Goal: Information Seeking & Learning: Learn about a topic

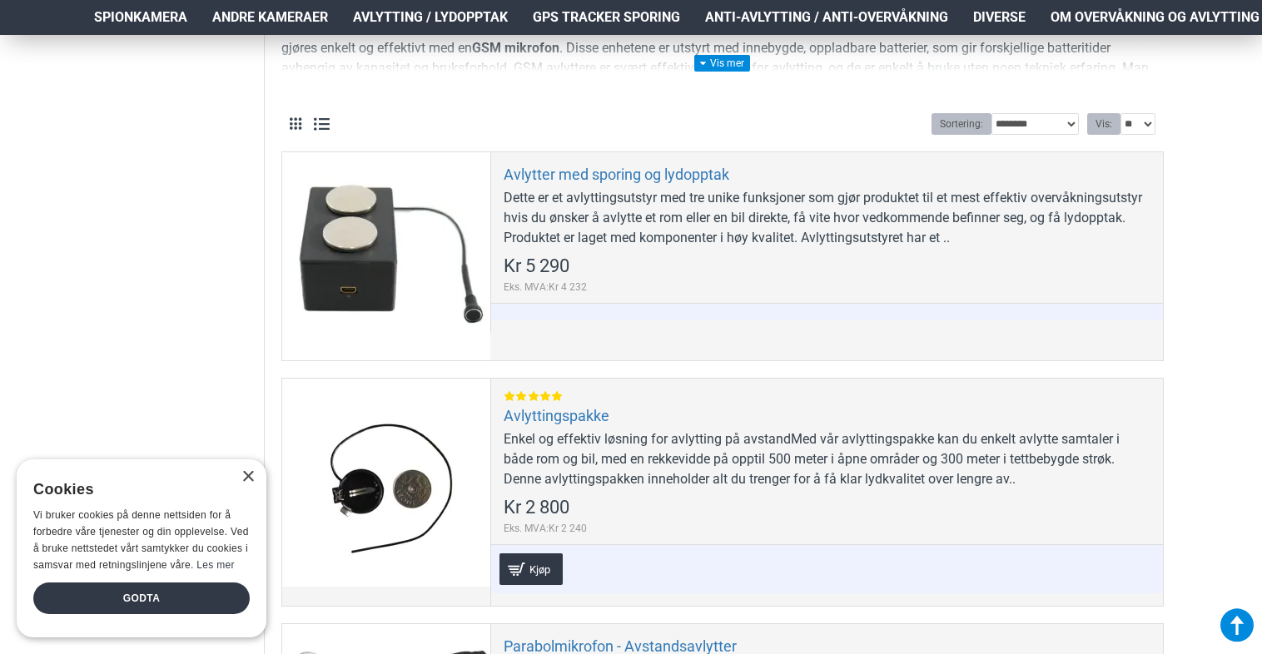
scroll to position [466, 0]
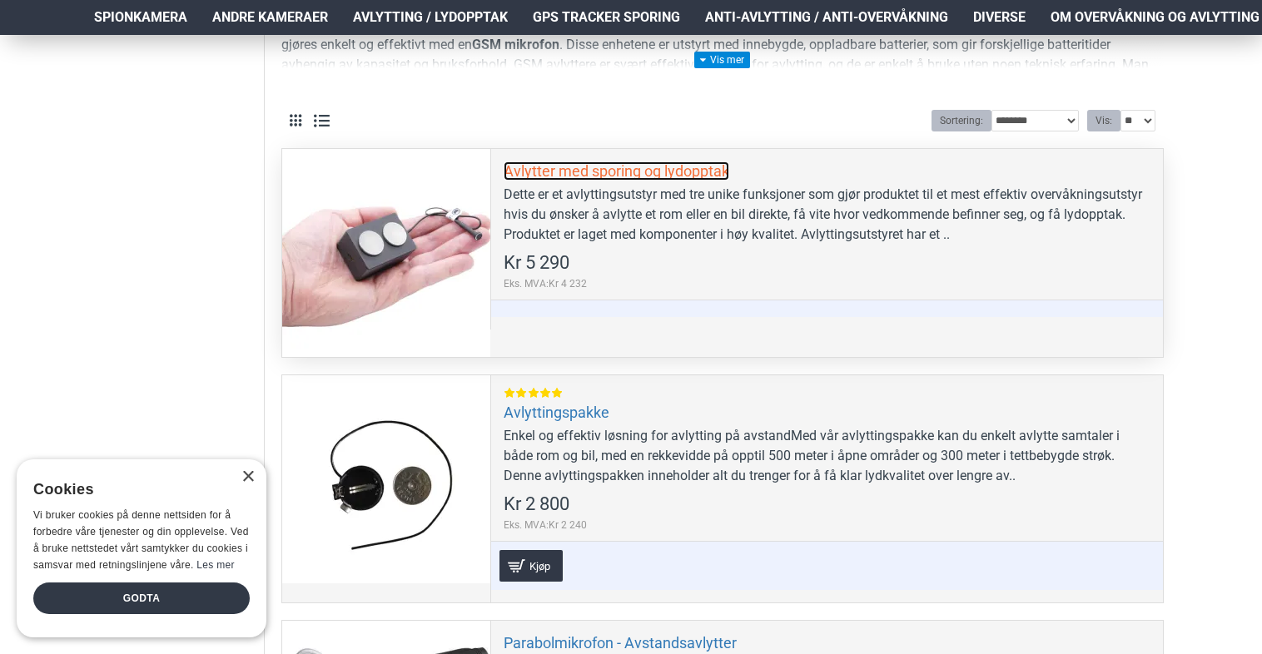
click at [667, 168] on link "Avlytter med sporing og lydopptak" at bounding box center [617, 170] width 226 height 19
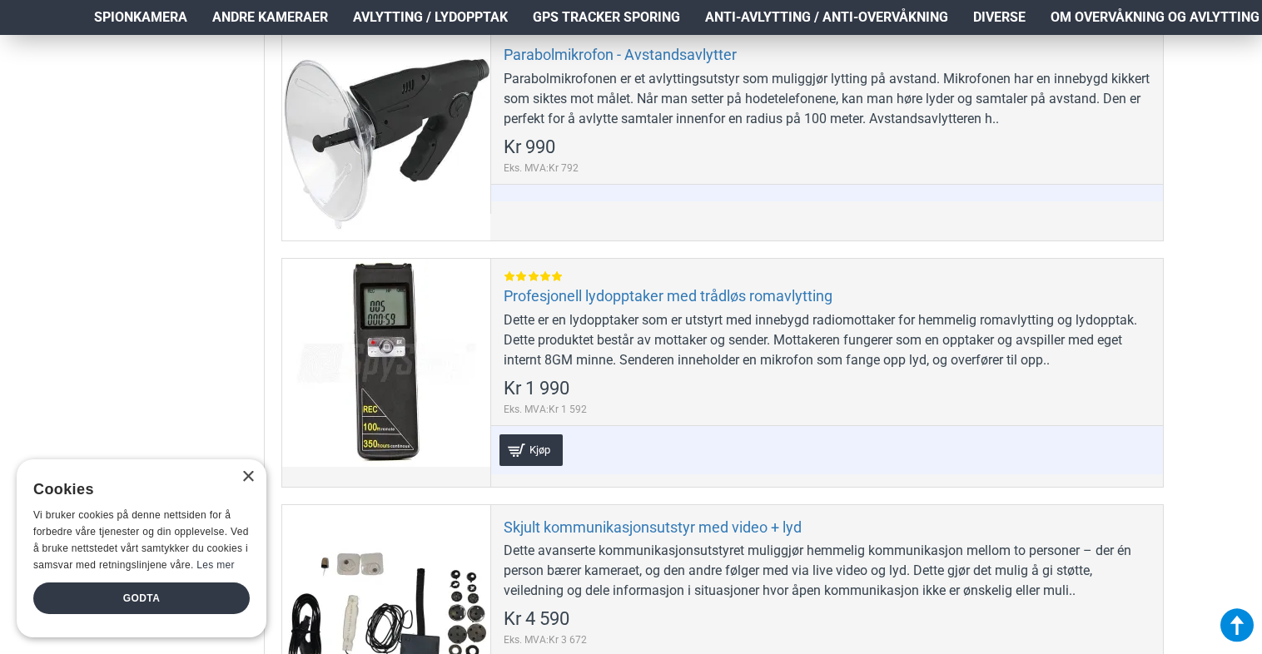
scroll to position [1055, 0]
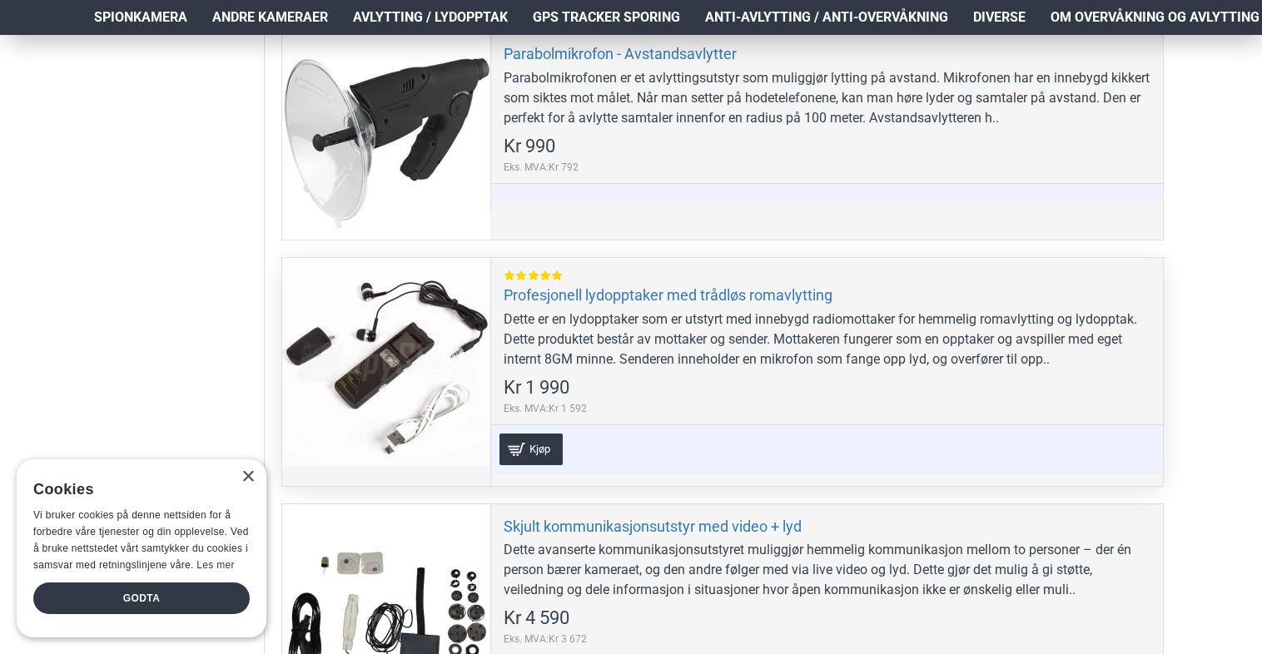
click at [443, 359] on div at bounding box center [386, 362] width 208 height 208
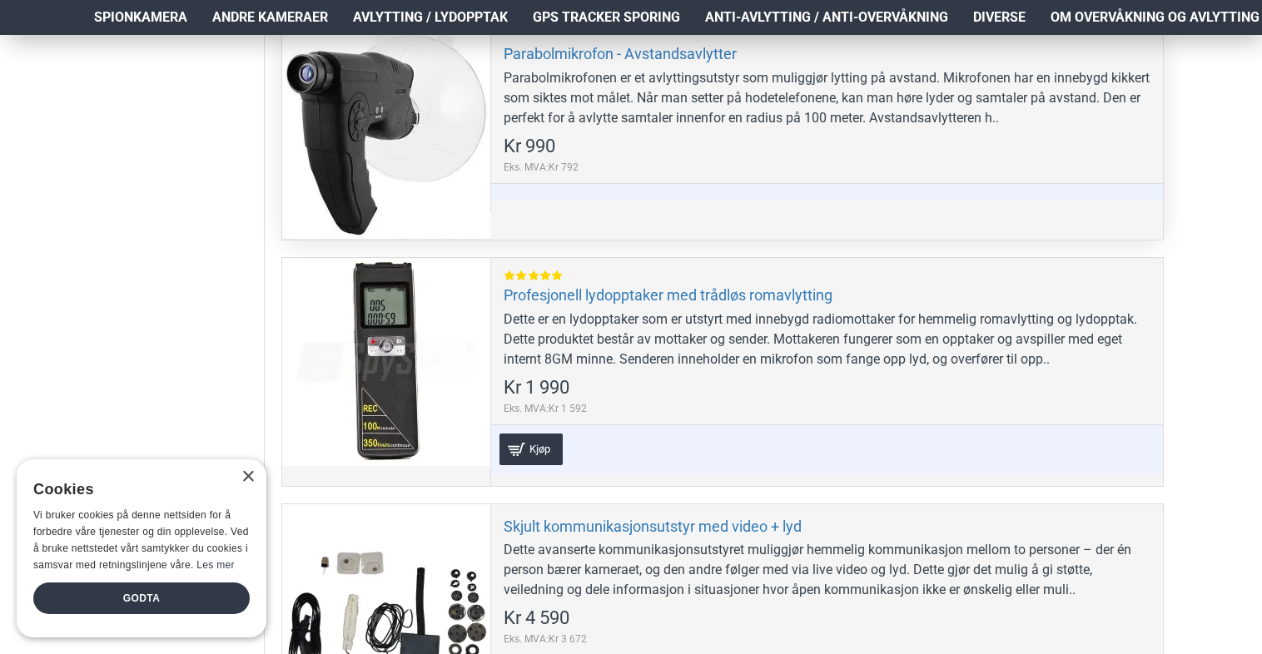
click at [396, 136] on div at bounding box center [386, 136] width 208 height 208
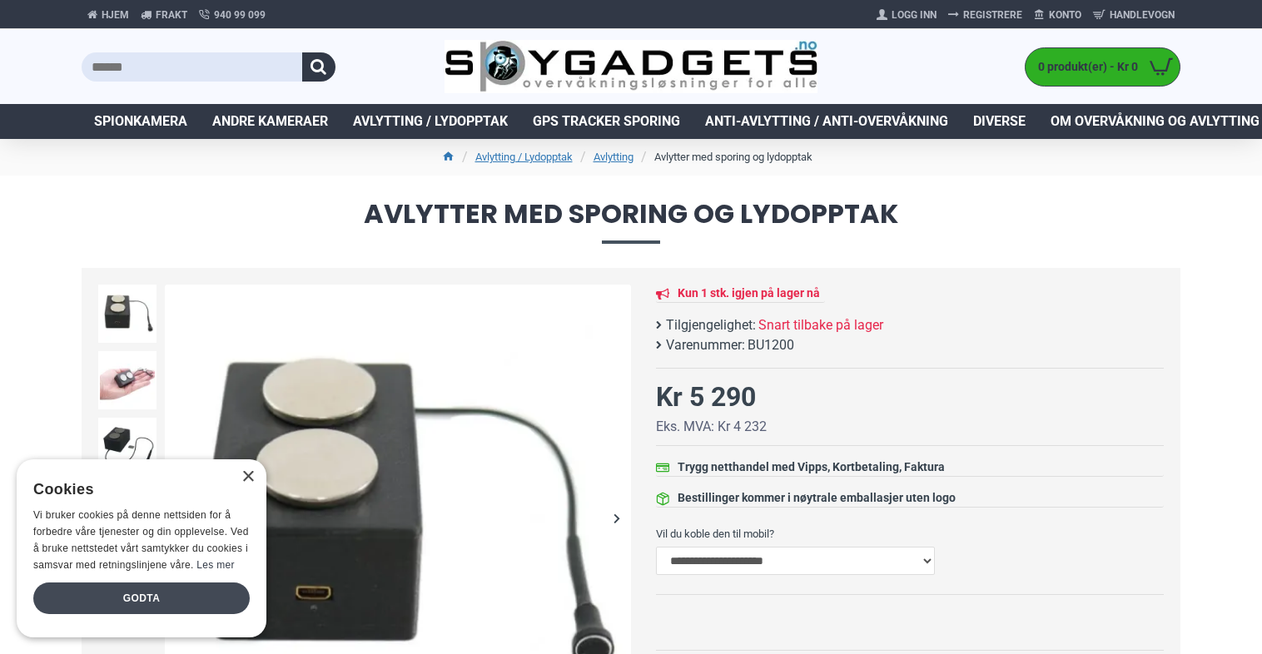
click at [203, 589] on div "Godta" at bounding box center [141, 599] width 216 height 32
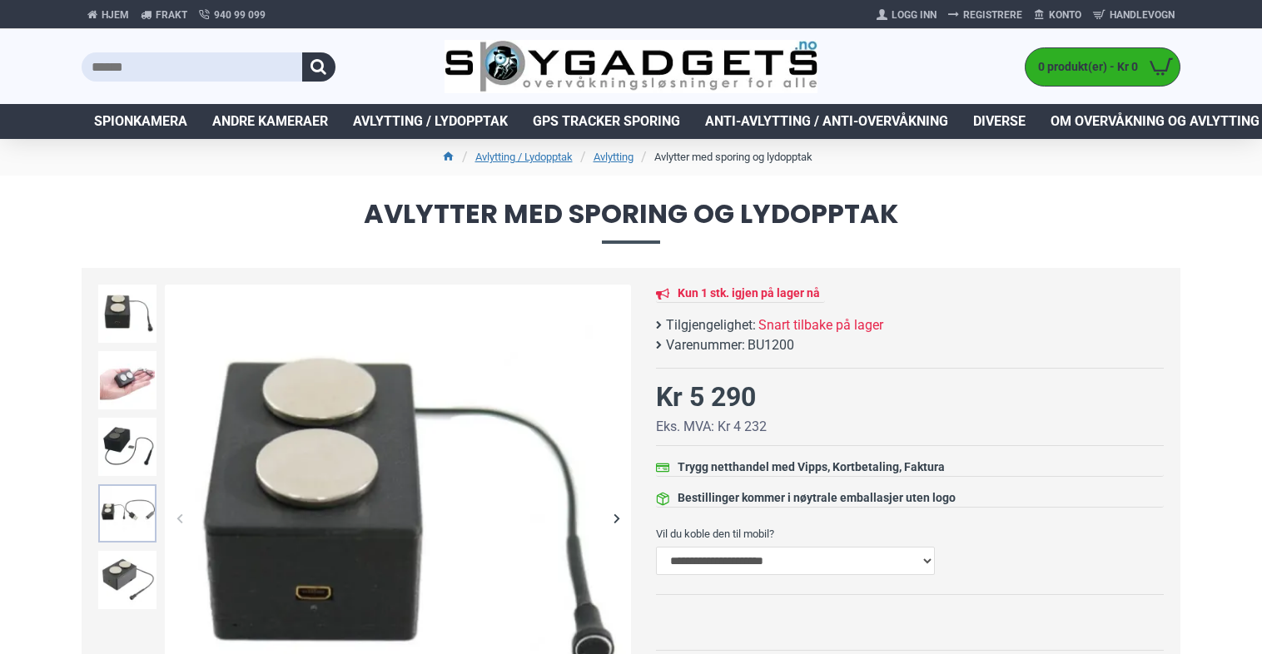
click at [137, 499] on img at bounding box center [127, 513] width 58 height 58
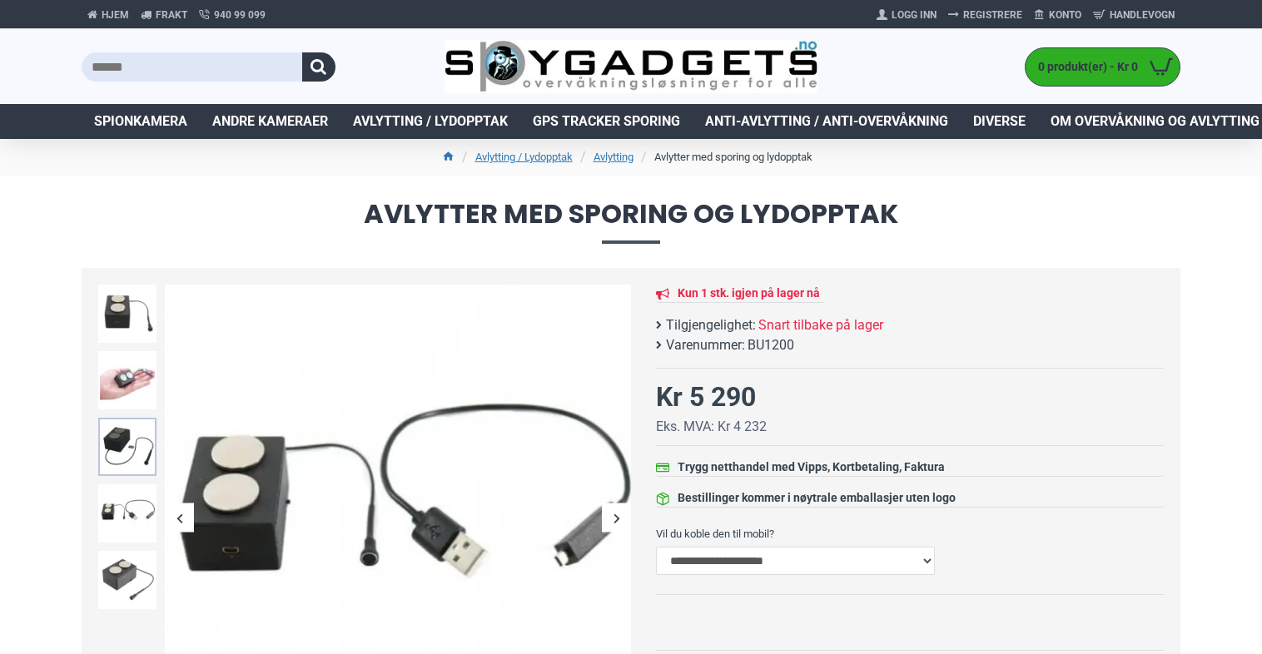
click at [131, 436] on img at bounding box center [127, 447] width 58 height 58
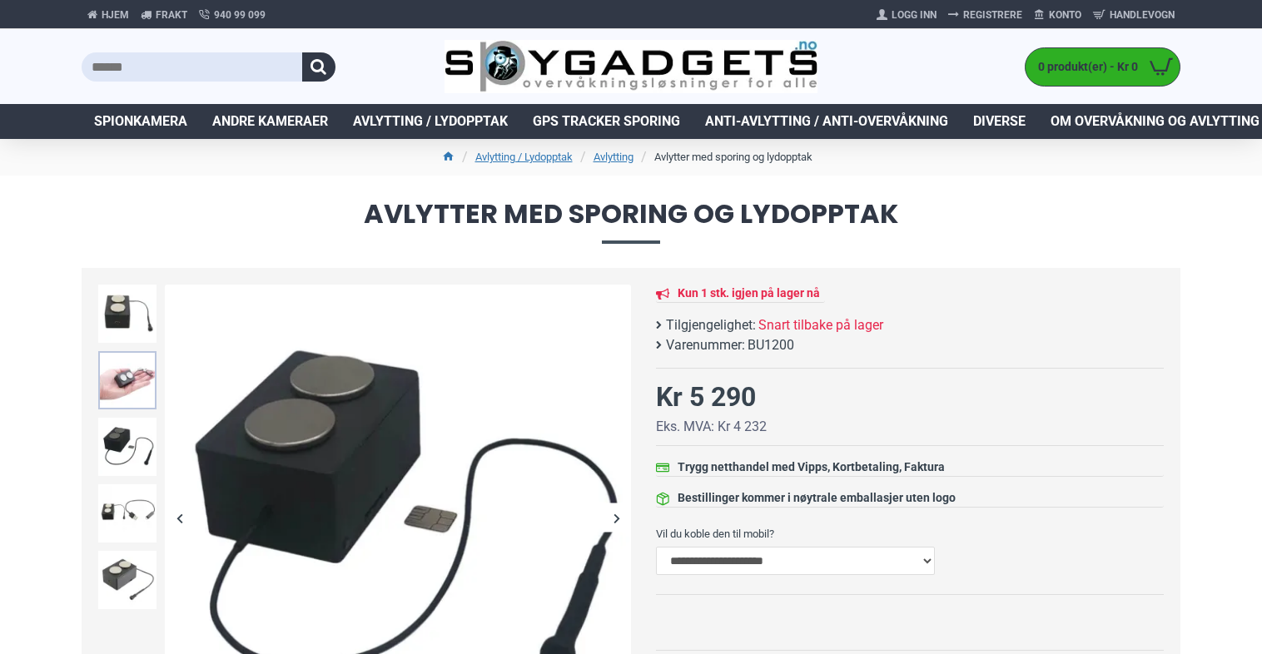
click at [123, 375] on img at bounding box center [127, 380] width 58 height 58
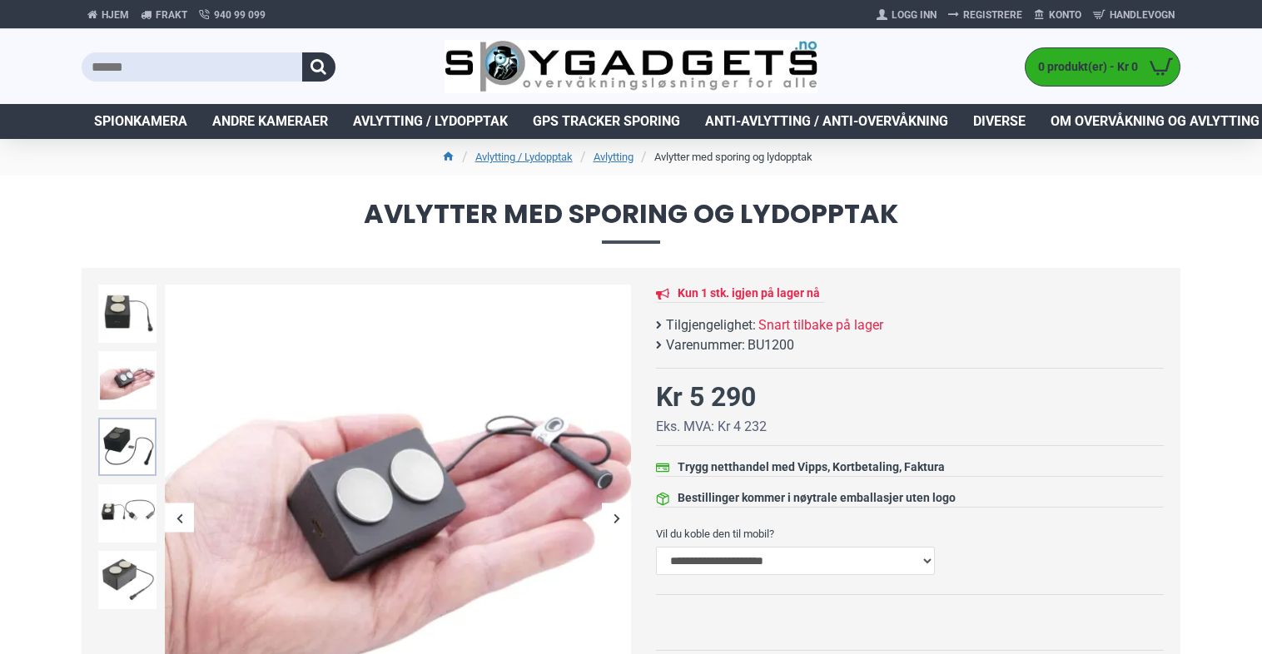
click at [123, 421] on img at bounding box center [127, 447] width 58 height 58
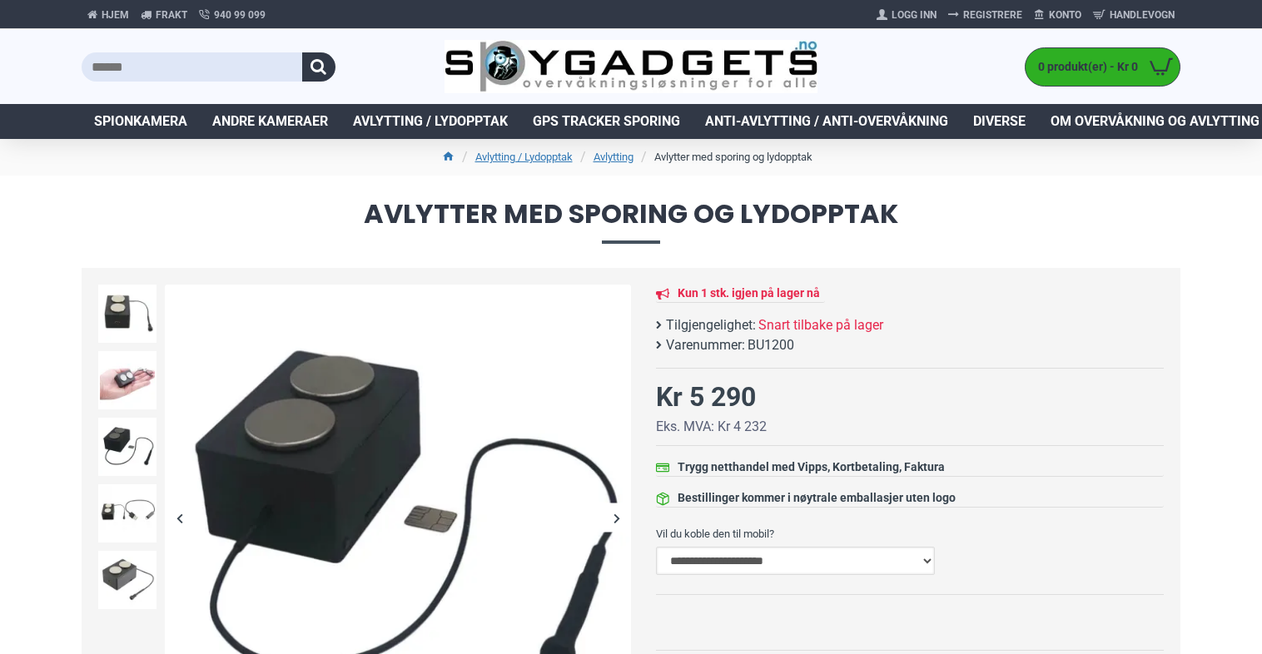
click at [928, 554] on select "**********" at bounding box center [795, 561] width 279 height 28
click at [656, 547] on select "**********" at bounding box center [795, 561] width 279 height 28
click at [922, 557] on select "**********" at bounding box center [795, 561] width 279 height 28
select select "***"
click at [656, 547] on select "**********" at bounding box center [795, 561] width 279 height 28
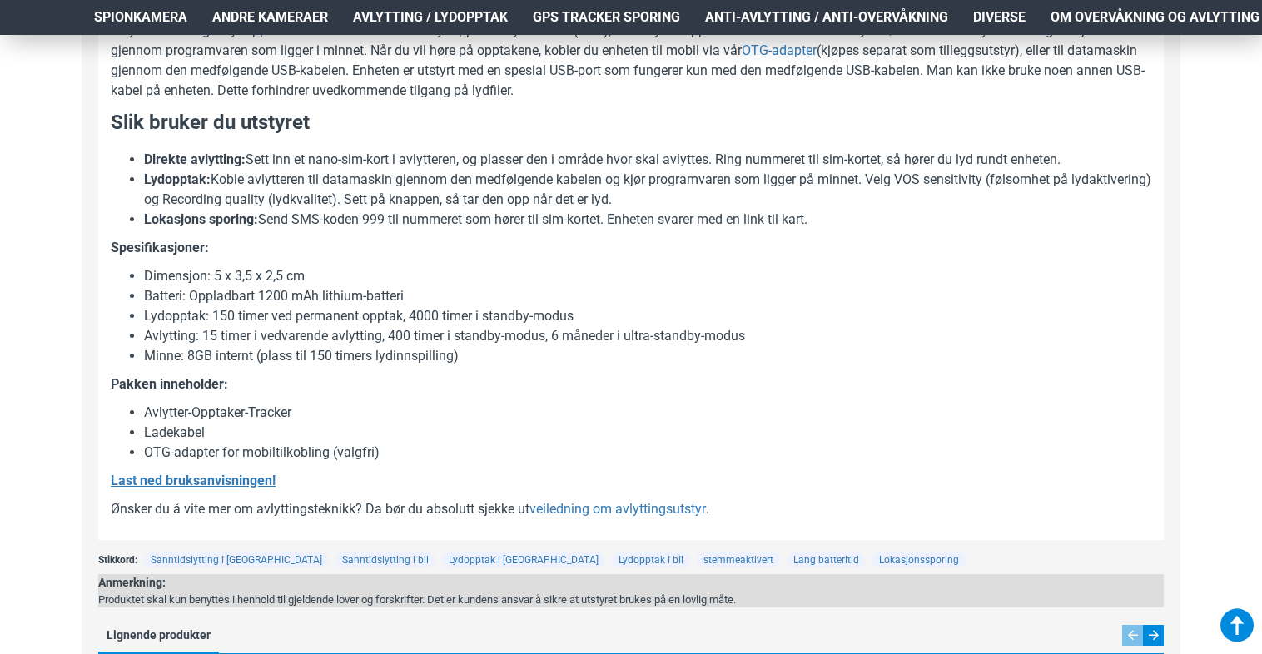
scroll to position [1232, 0]
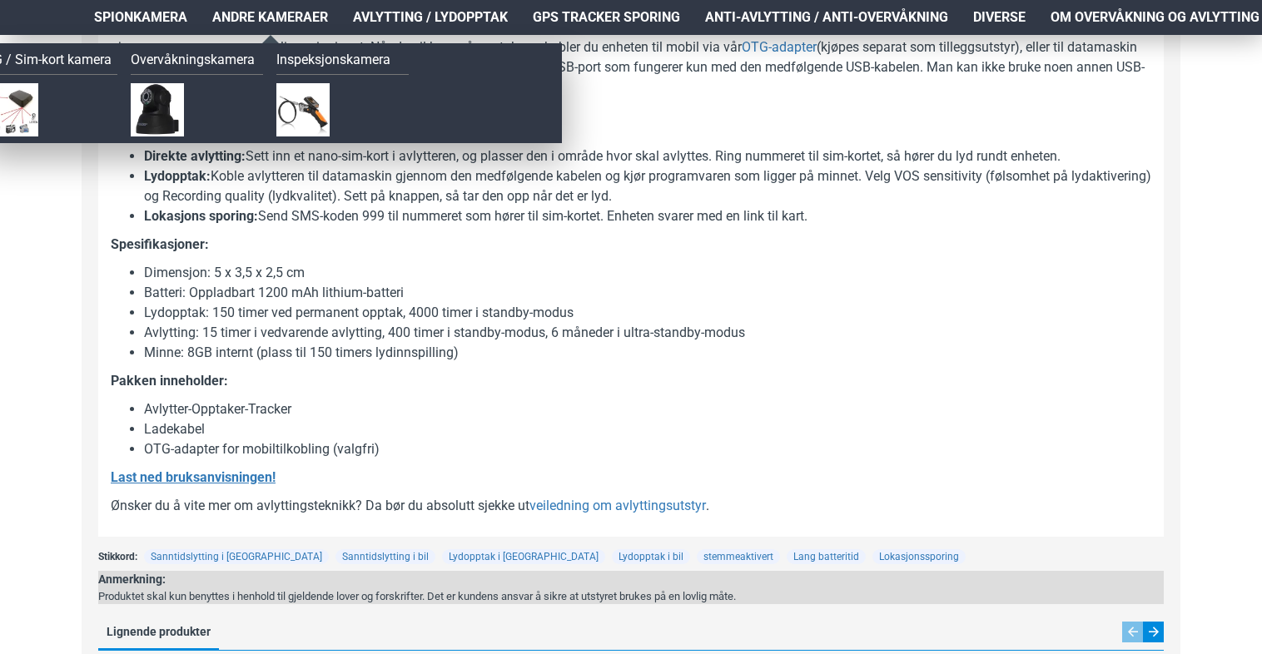
click at [274, 9] on span "Andre kameraer" at bounding box center [270, 17] width 116 height 20
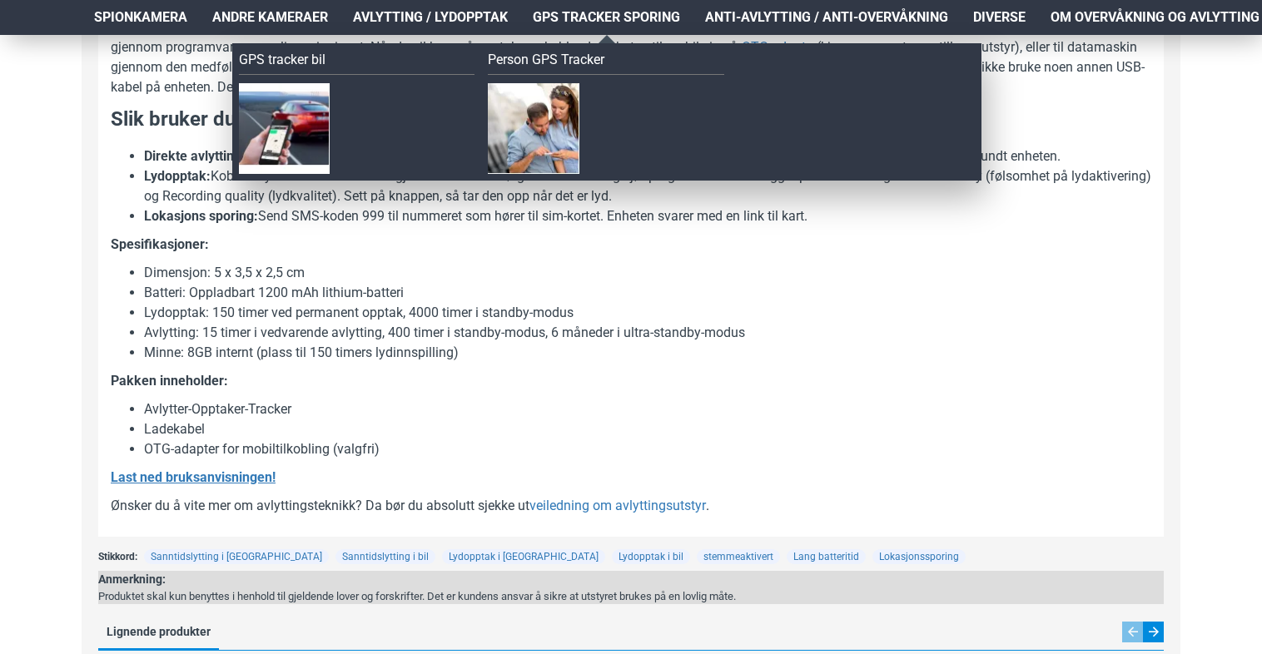
click at [583, 15] on span "GPS Tracker Sporing" at bounding box center [606, 17] width 147 height 20
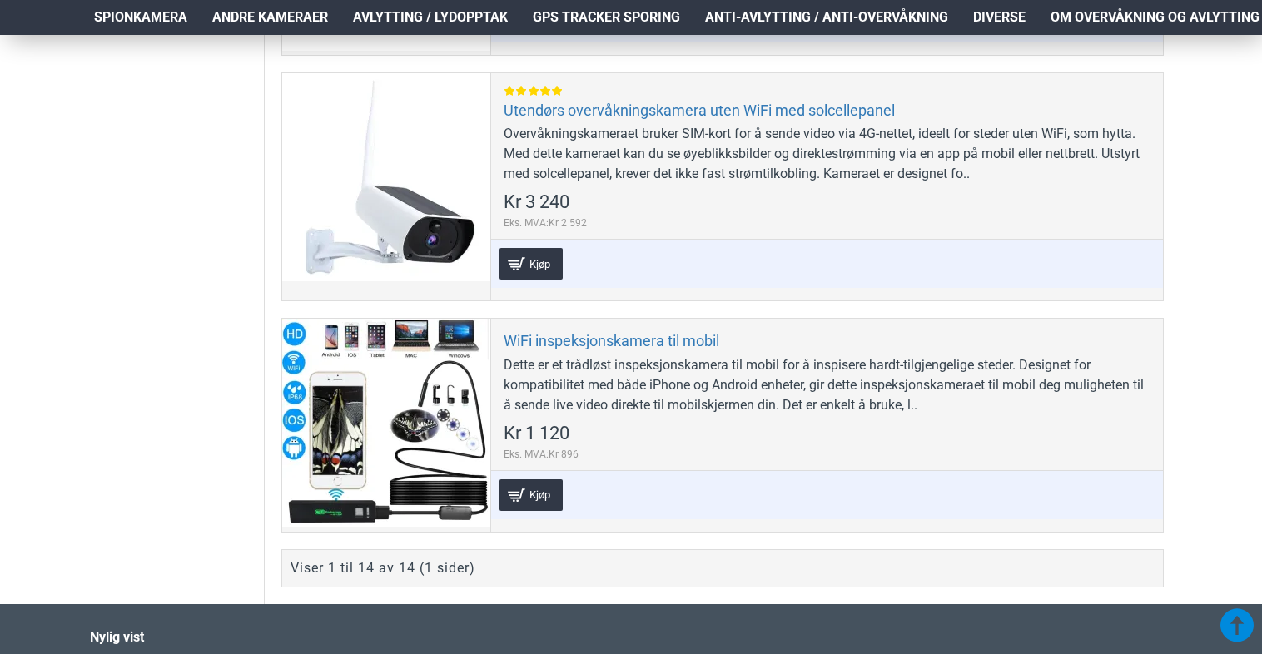
scroll to position [3163, 0]
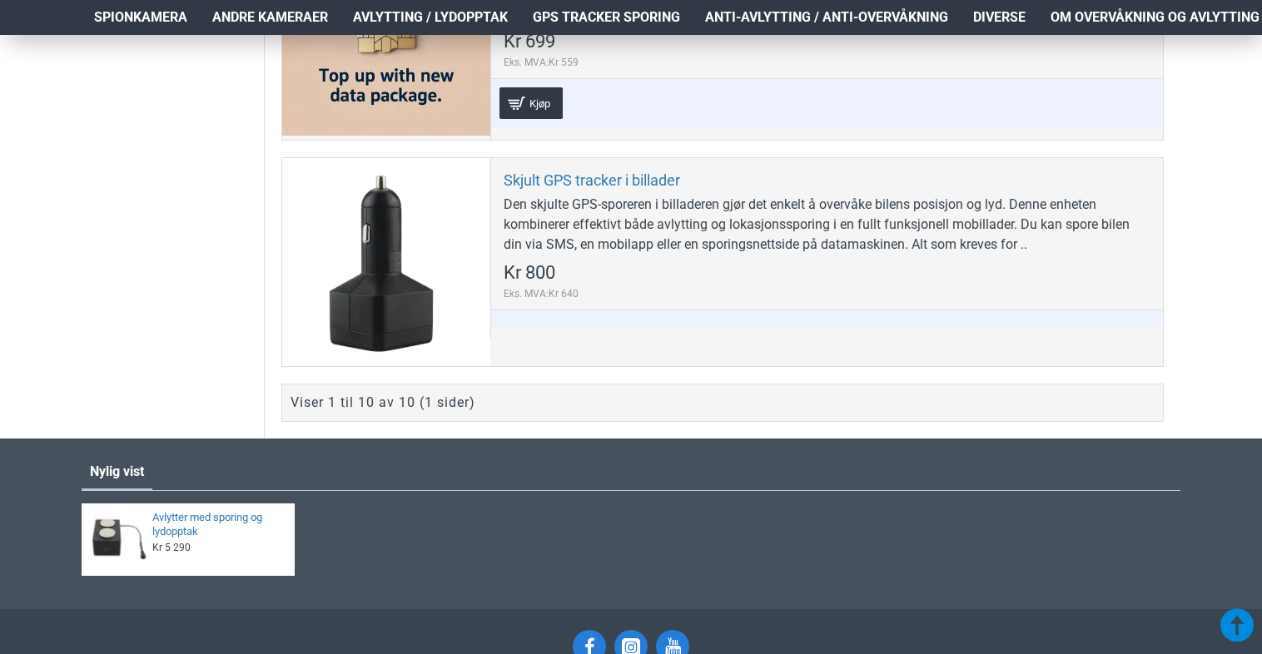
scroll to position [2563, 0]
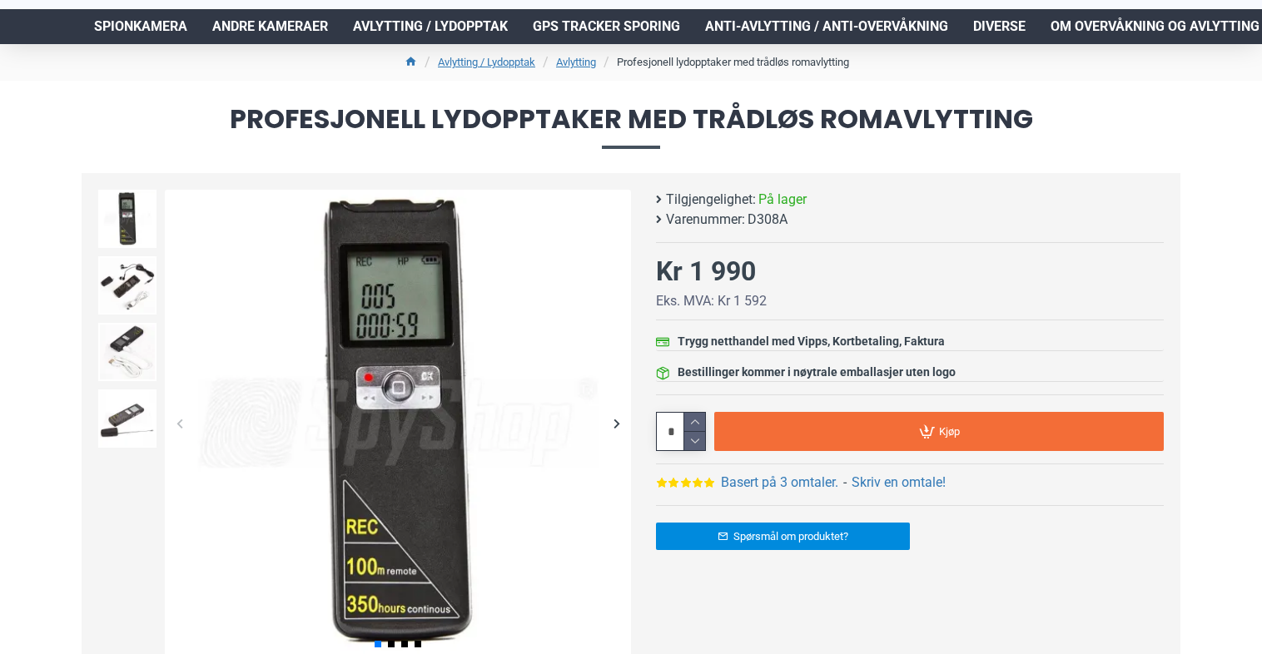
scroll to position [96, 0]
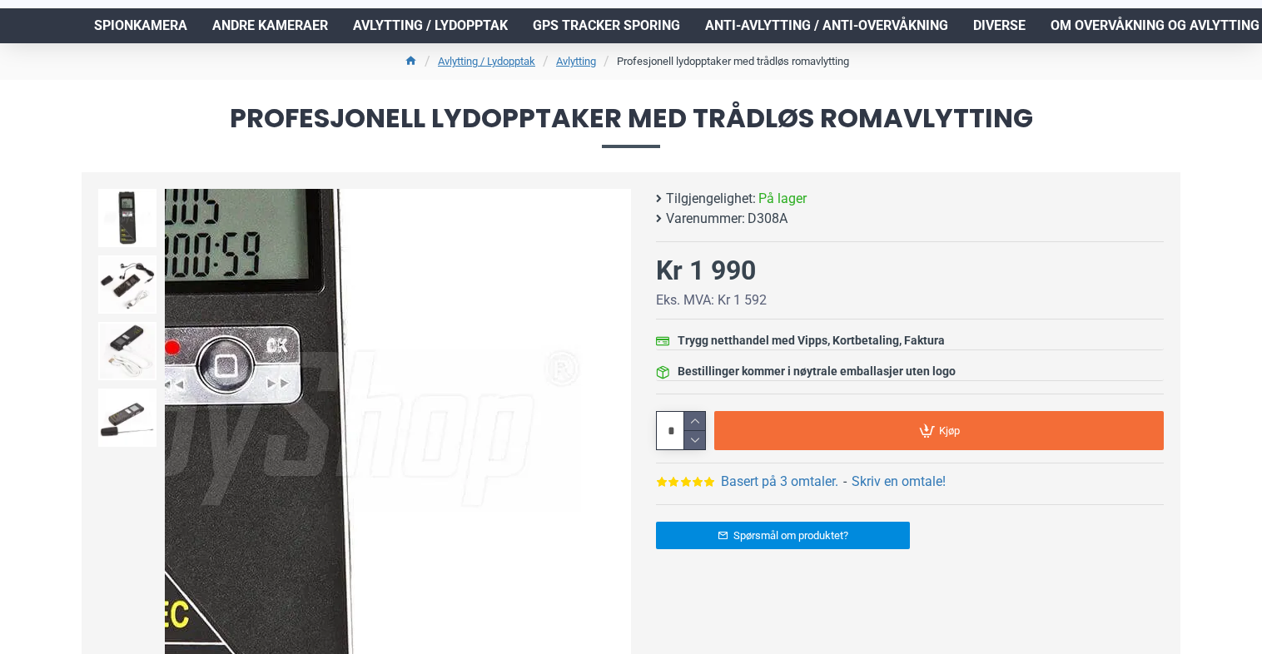
click at [618, 414] on div "Next slide" at bounding box center [616, 422] width 29 height 29
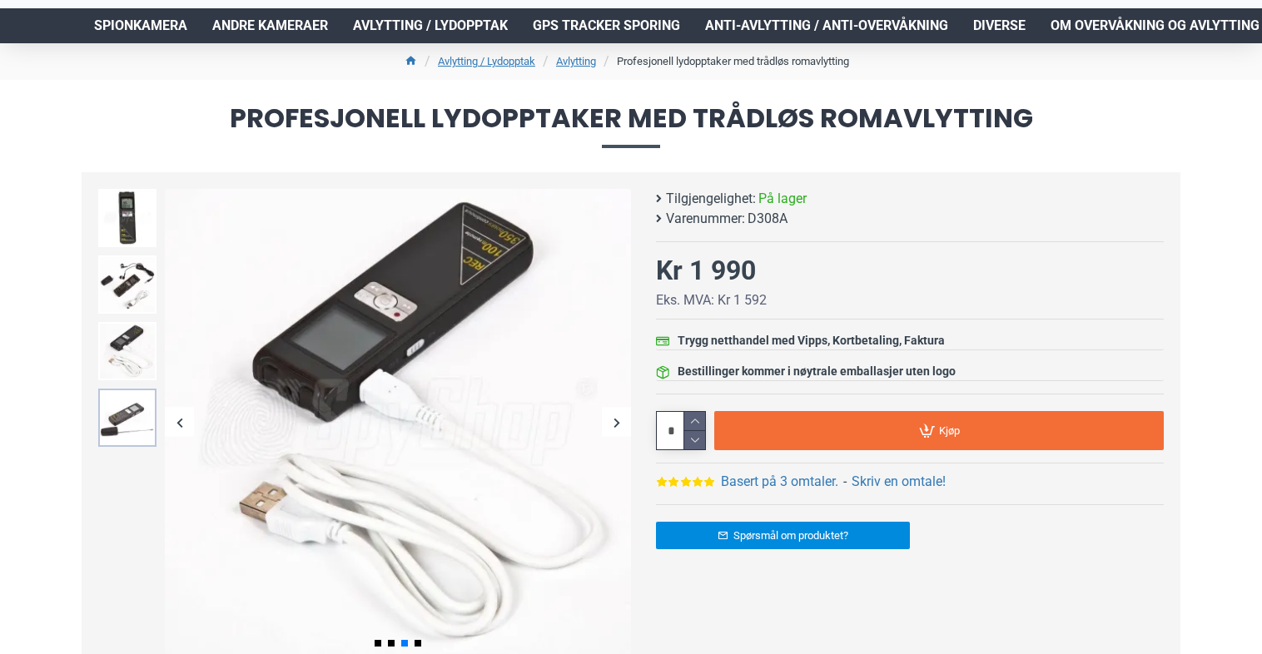
click at [130, 424] on img at bounding box center [127, 418] width 58 height 58
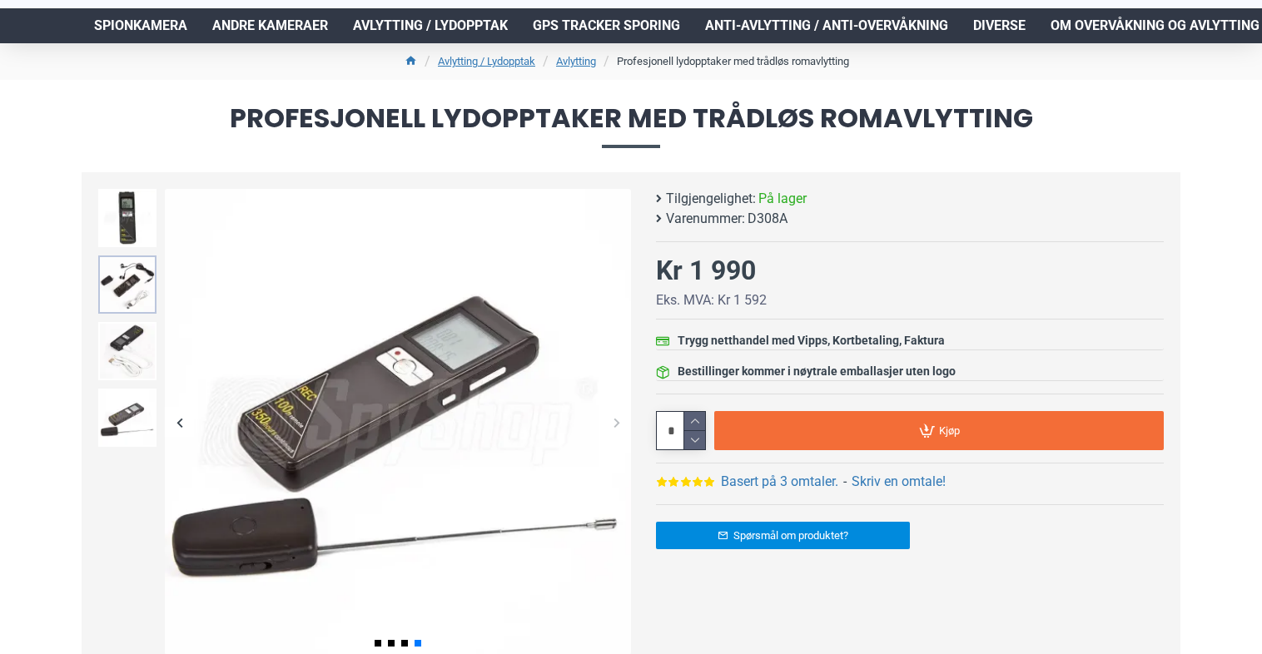
click at [127, 265] on img at bounding box center [127, 285] width 58 height 58
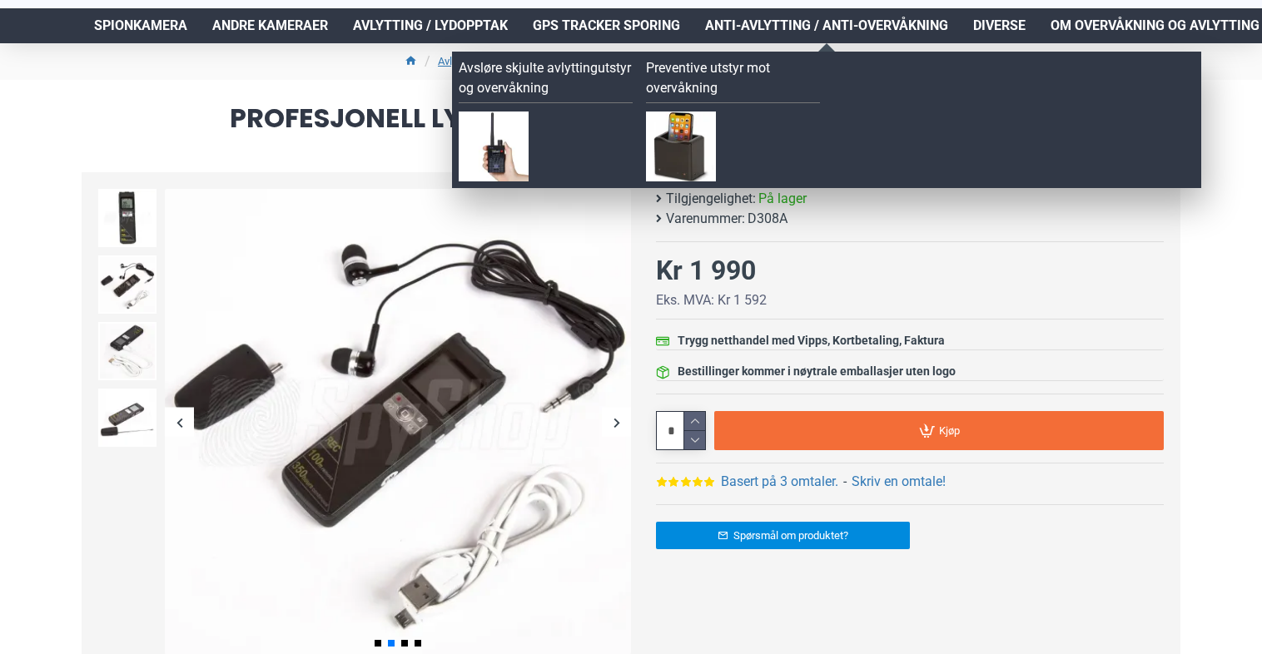
click at [809, 18] on span "Anti-avlytting / Anti-overvåkning" at bounding box center [826, 26] width 243 height 20
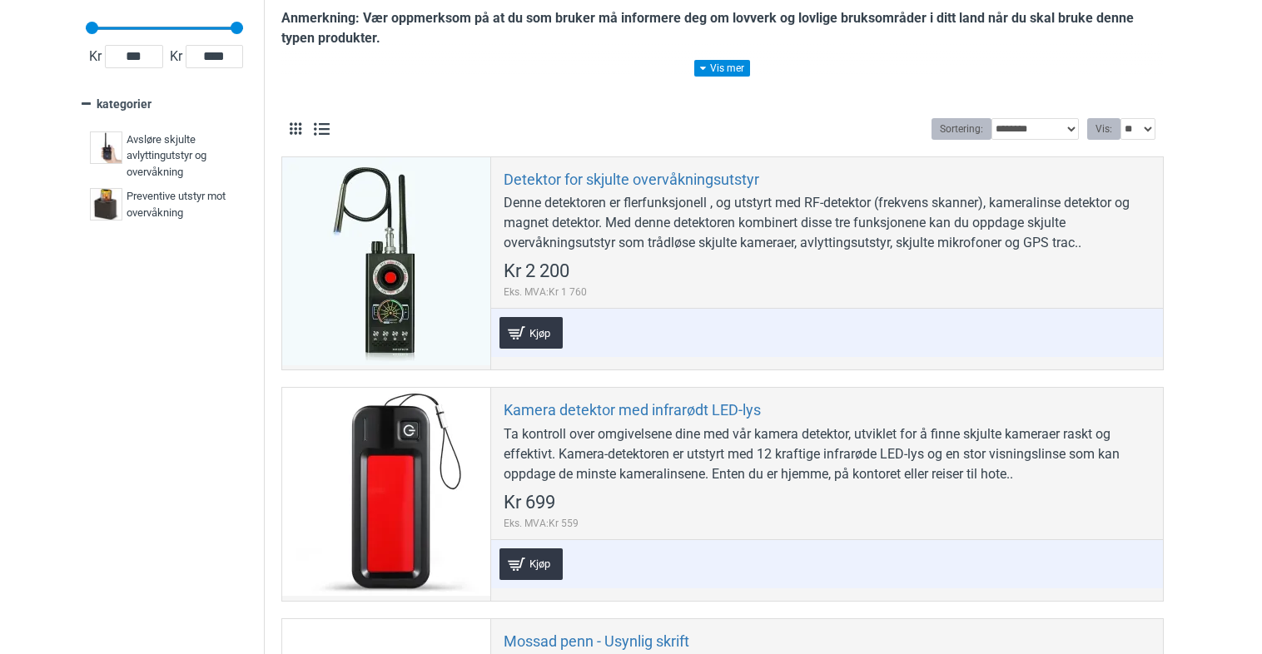
scroll to position [125, 0]
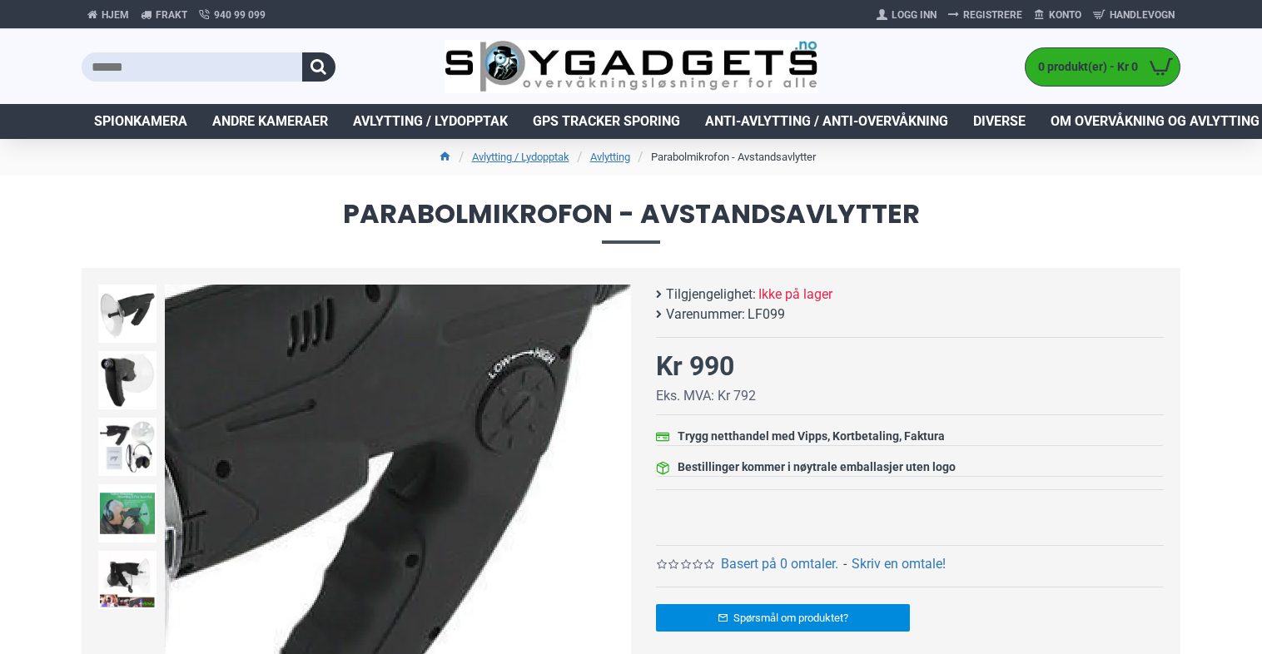
click at [619, 507] on div "Next slide" at bounding box center [616, 518] width 29 height 29
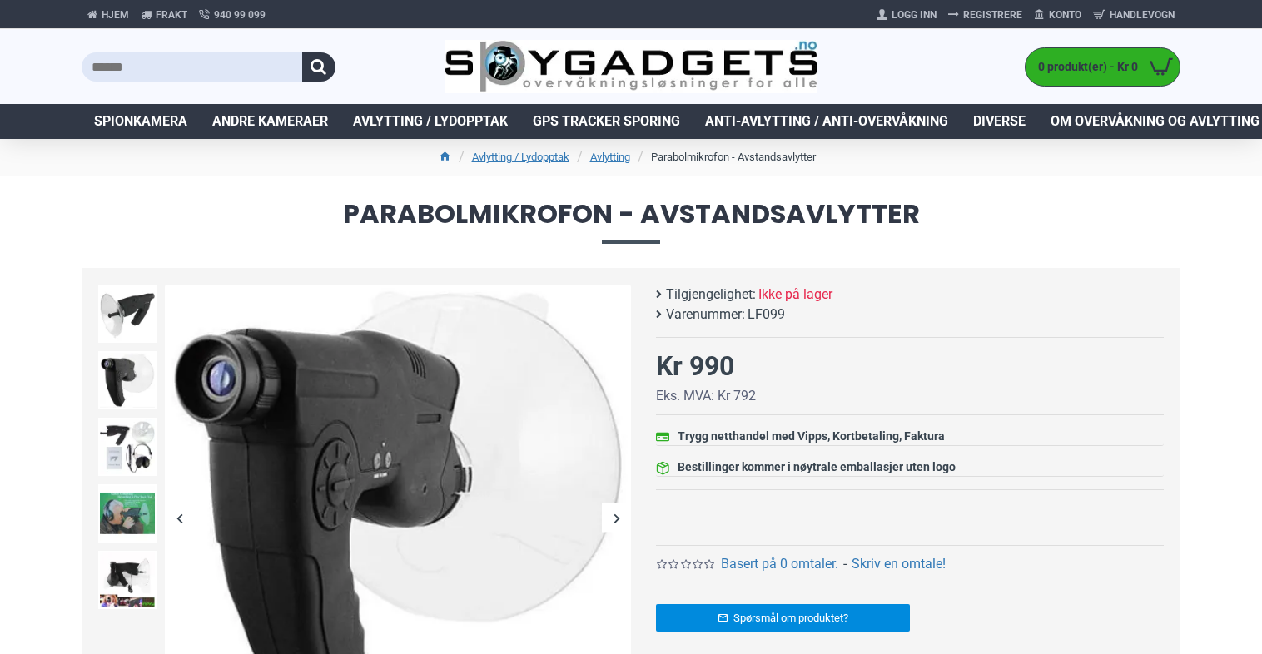
click at [616, 514] on div "Next slide" at bounding box center [616, 518] width 29 height 29
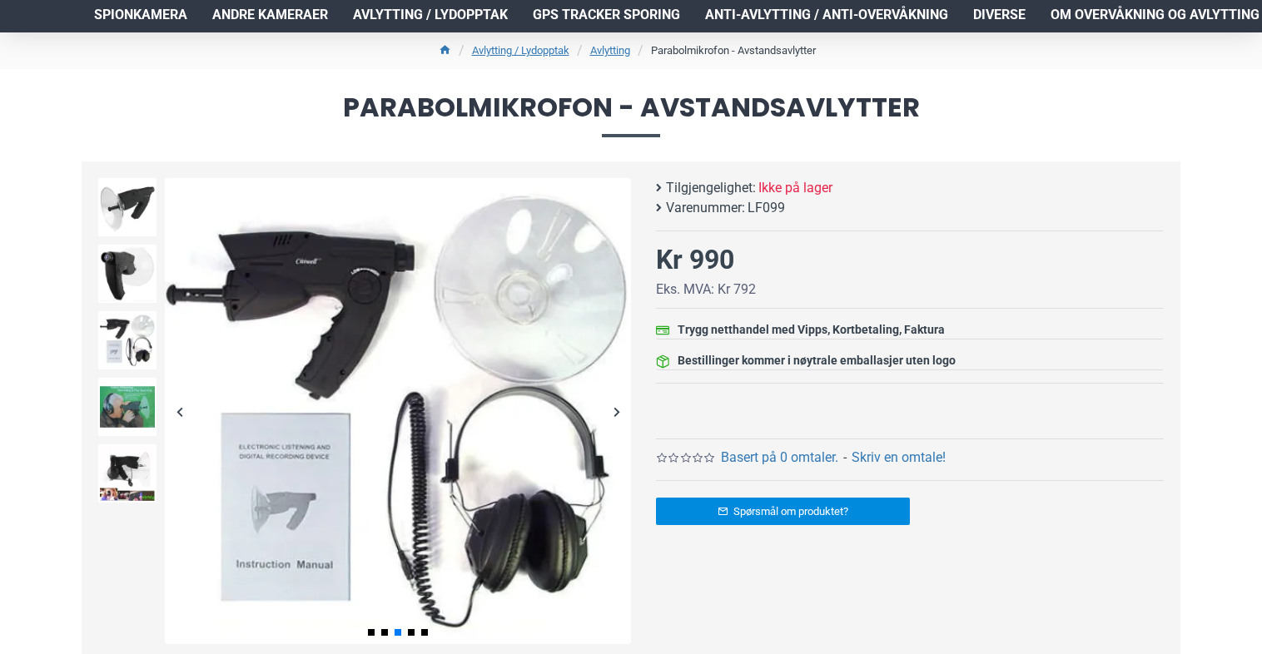
scroll to position [136, 0]
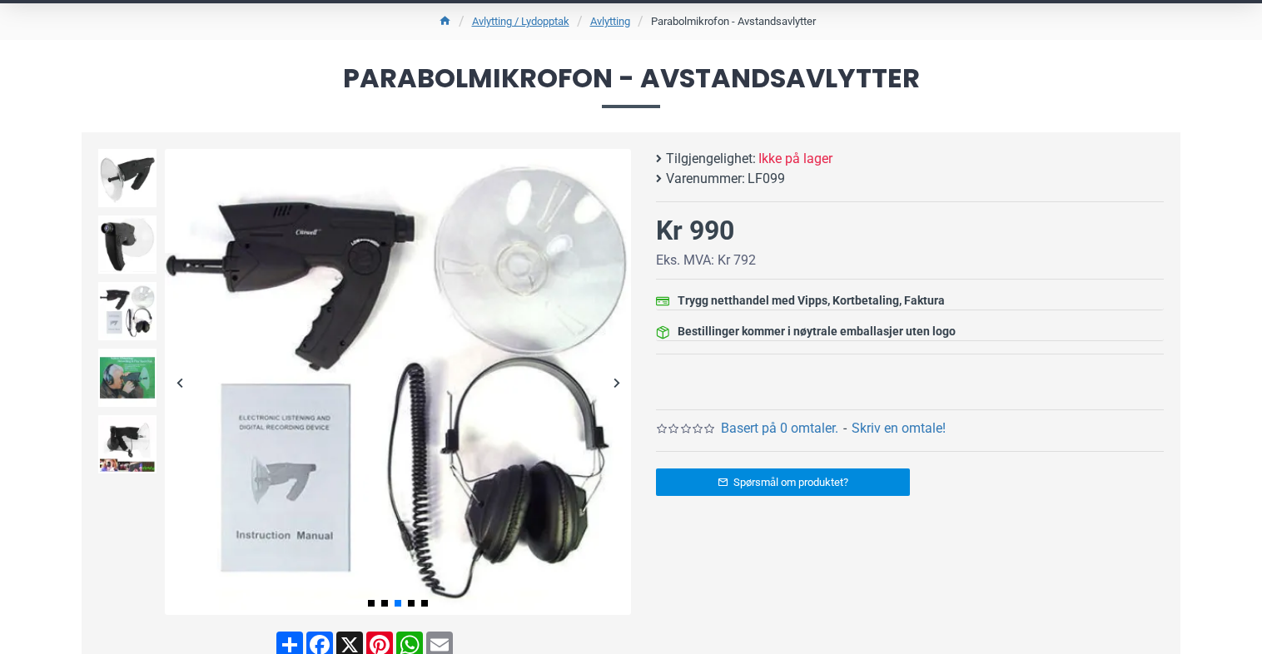
click at [613, 375] on div "Next slide" at bounding box center [616, 382] width 29 height 29
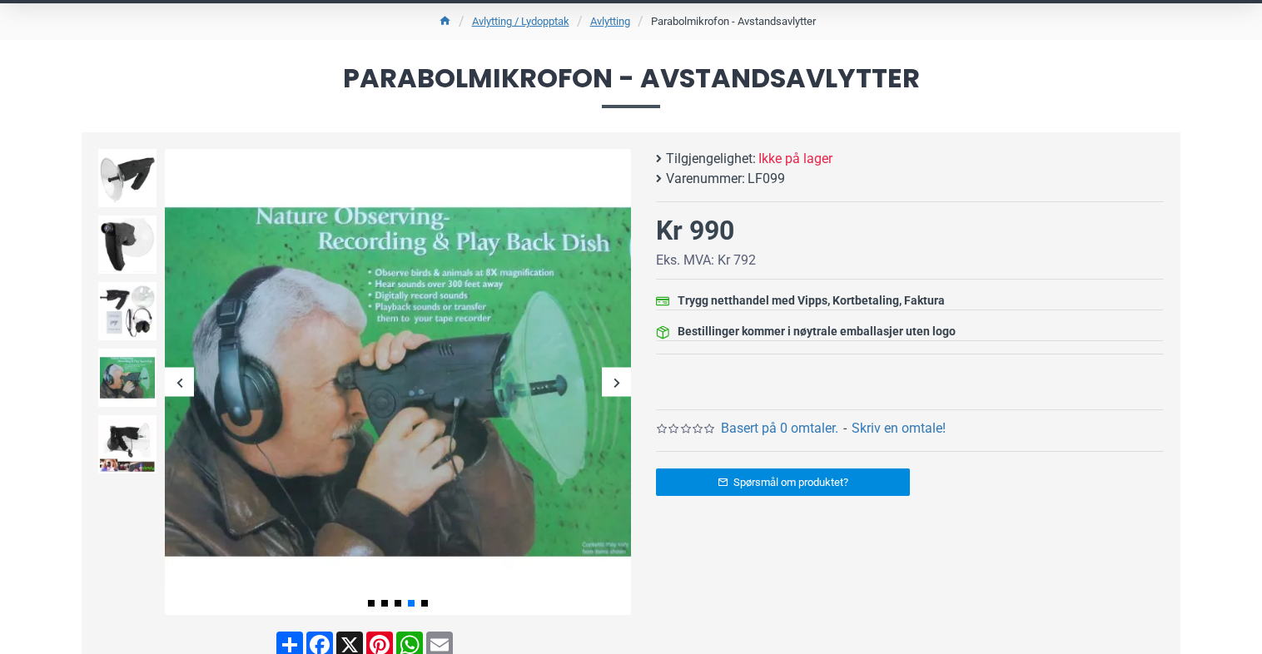
click at [613, 375] on div "Next slide" at bounding box center [616, 382] width 29 height 29
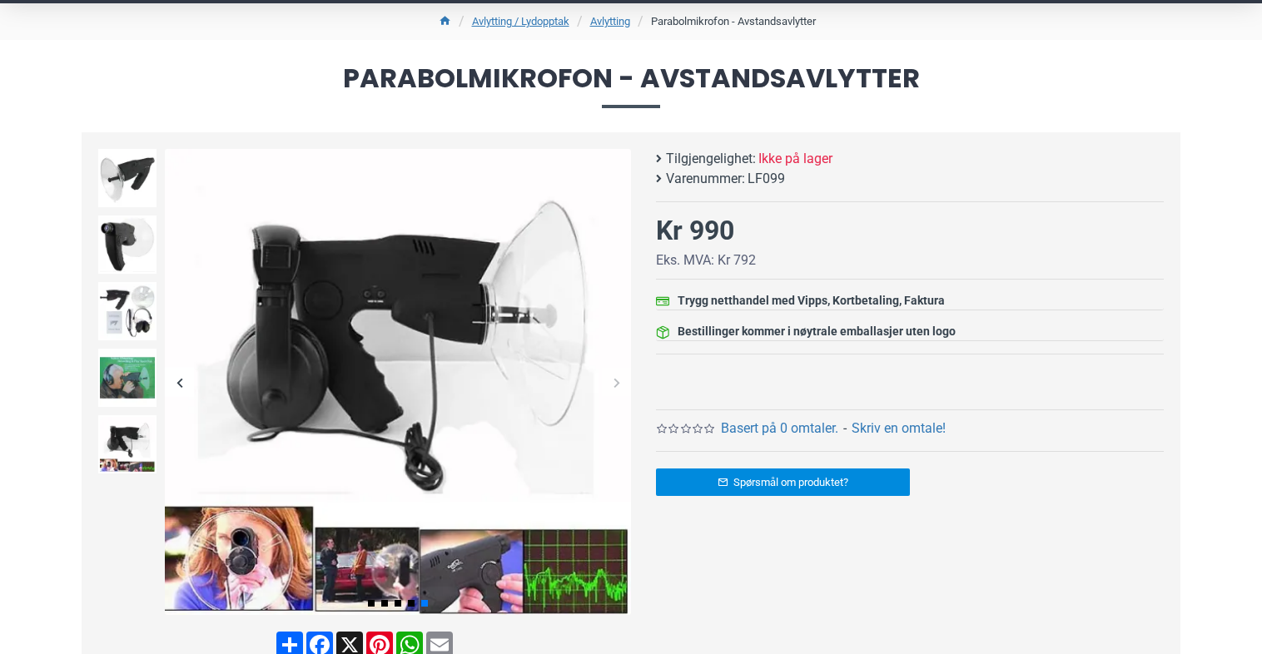
click at [613, 375] on div "Next slide" at bounding box center [616, 382] width 29 height 29
click at [143, 240] on img at bounding box center [127, 245] width 58 height 58
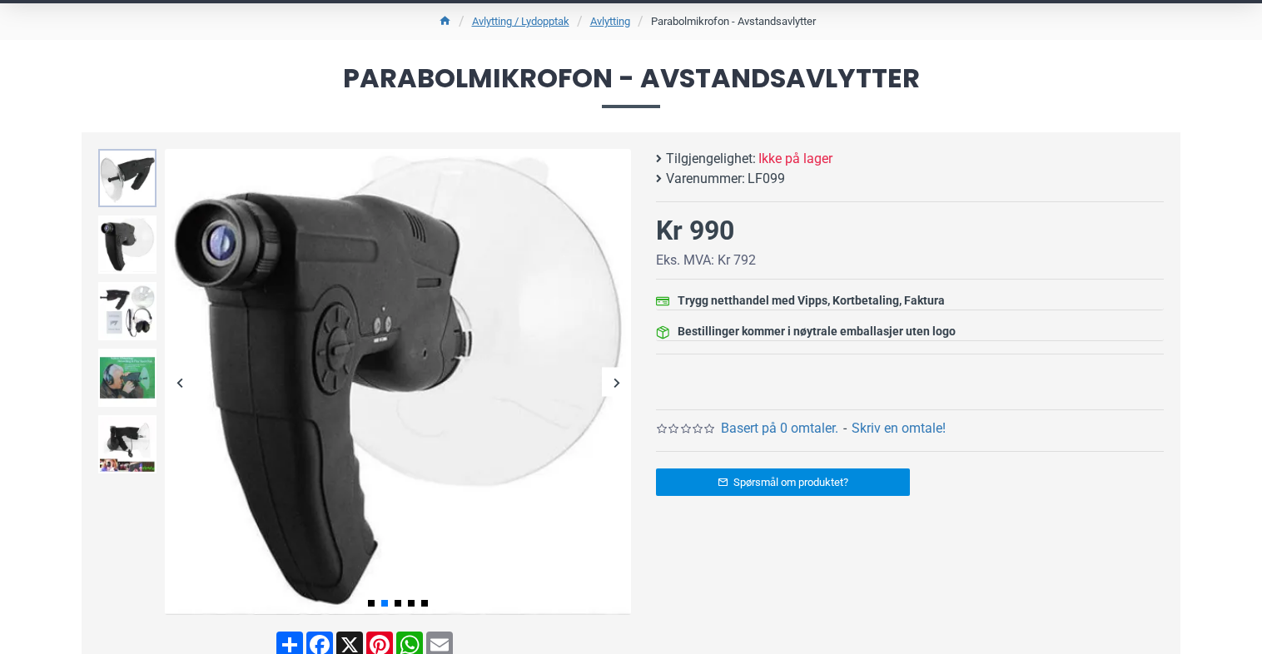
click at [134, 175] on img at bounding box center [127, 178] width 58 height 58
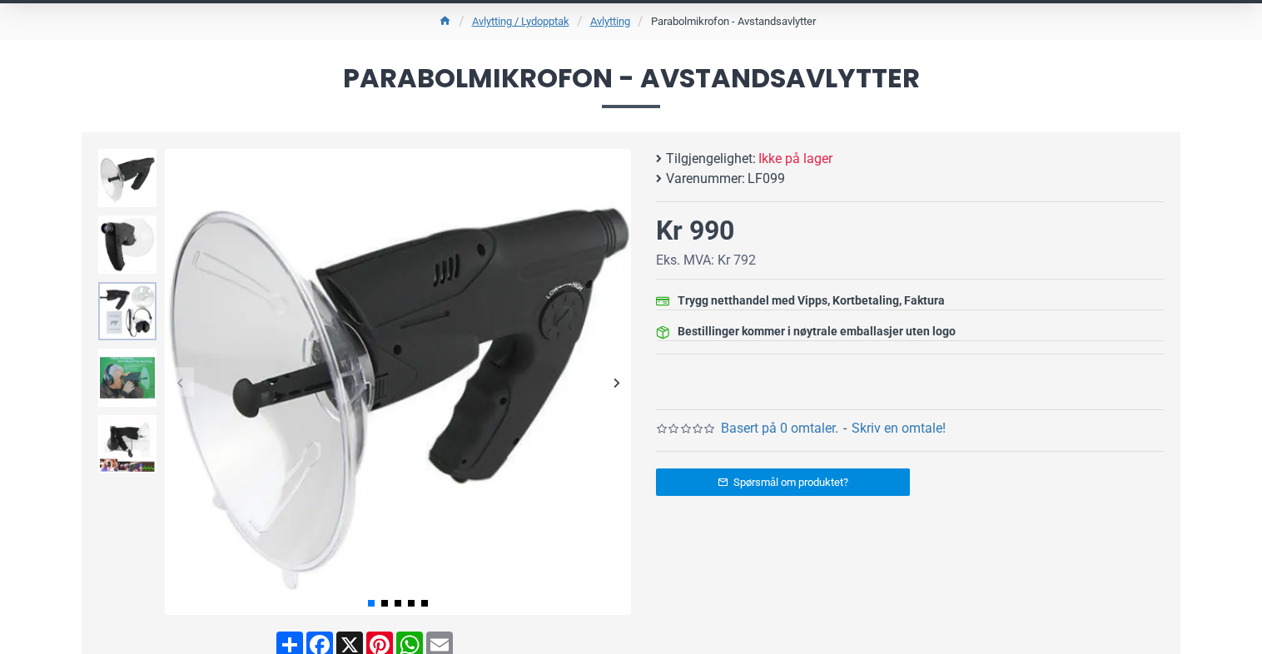
click at [131, 314] on img at bounding box center [127, 311] width 58 height 58
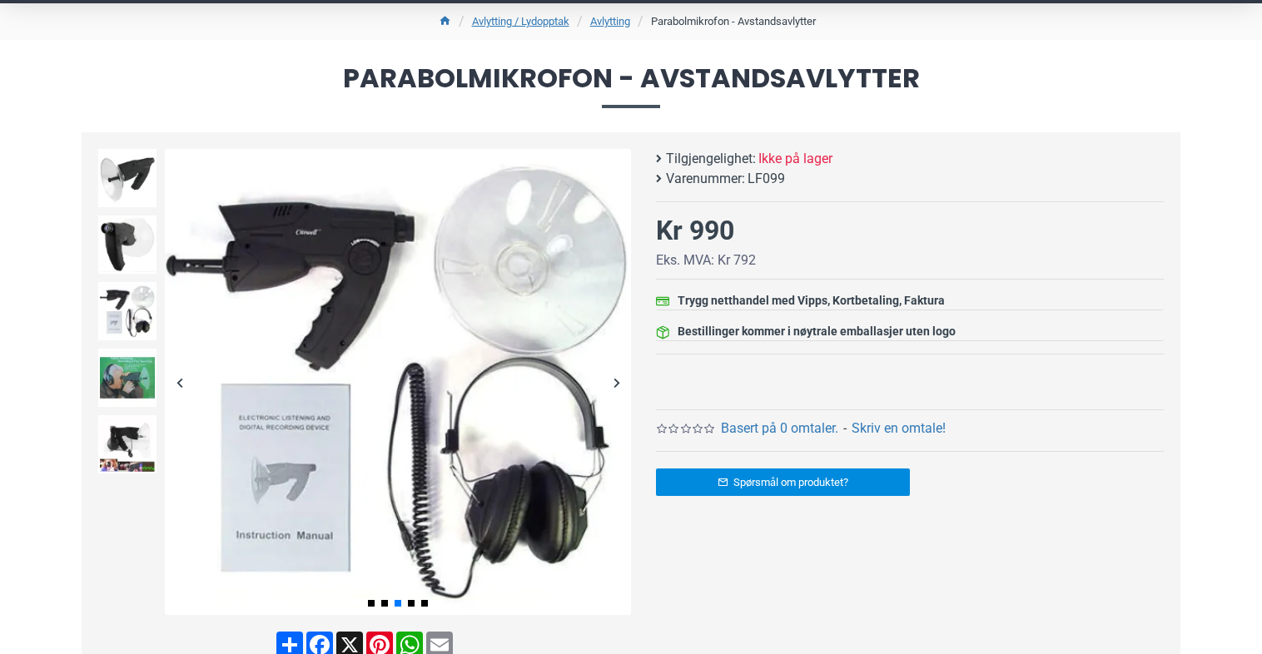
click at [687, 18] on li "Parabolmikrofon - Avstandsavlytter" at bounding box center [724, 22] width 182 height 20
click at [618, 16] on link "Avlytting" at bounding box center [610, 21] width 40 height 17
